Goal: Navigation & Orientation: Find specific page/section

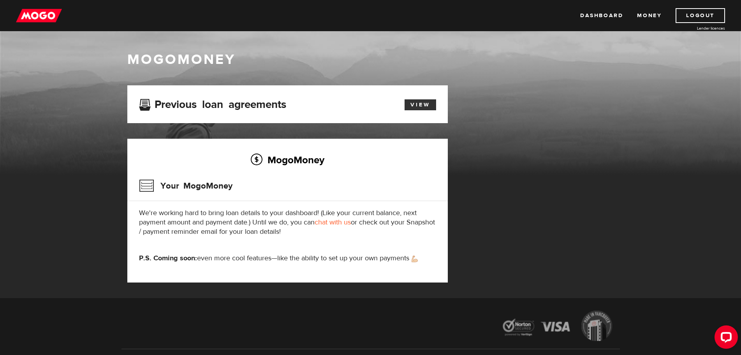
click at [421, 102] on link "View" at bounding box center [421, 104] width 32 height 11
